Goal: Find contact information: Find contact information

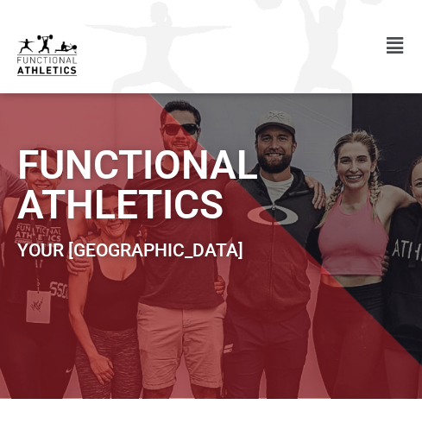
click at [238, 52] on div at bounding box center [166, 54] width 298 height 41
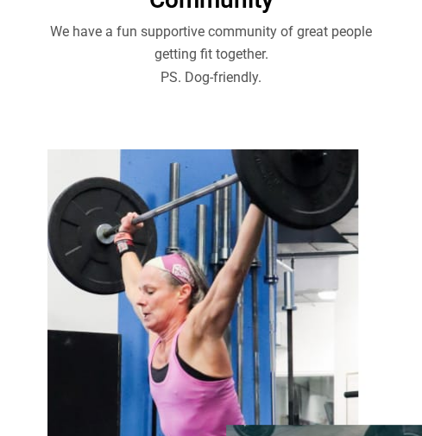
scroll to position [2012, 0]
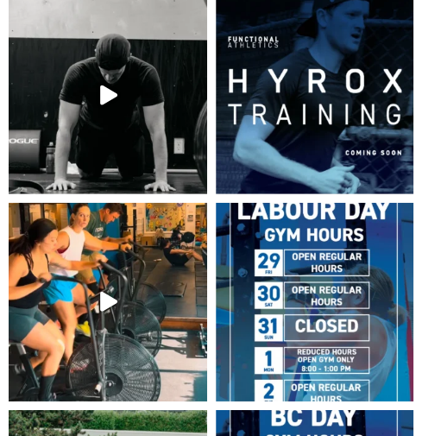
scroll to position [8337, 0]
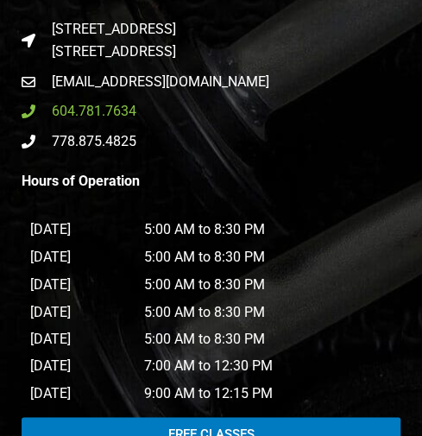
drag, startPoint x: 127, startPoint y: 72, endPoint x: 137, endPoint y: 74, distance: 10.7
click at [142, 74] on ul "235 St. Georges Avenue North Vancouver, BC V7L 4T4 info@functionalathletics.ca …" at bounding box center [211, 85] width 379 height 135
copy span "604.781.7634"
